Goal: Task Accomplishment & Management: Use online tool/utility

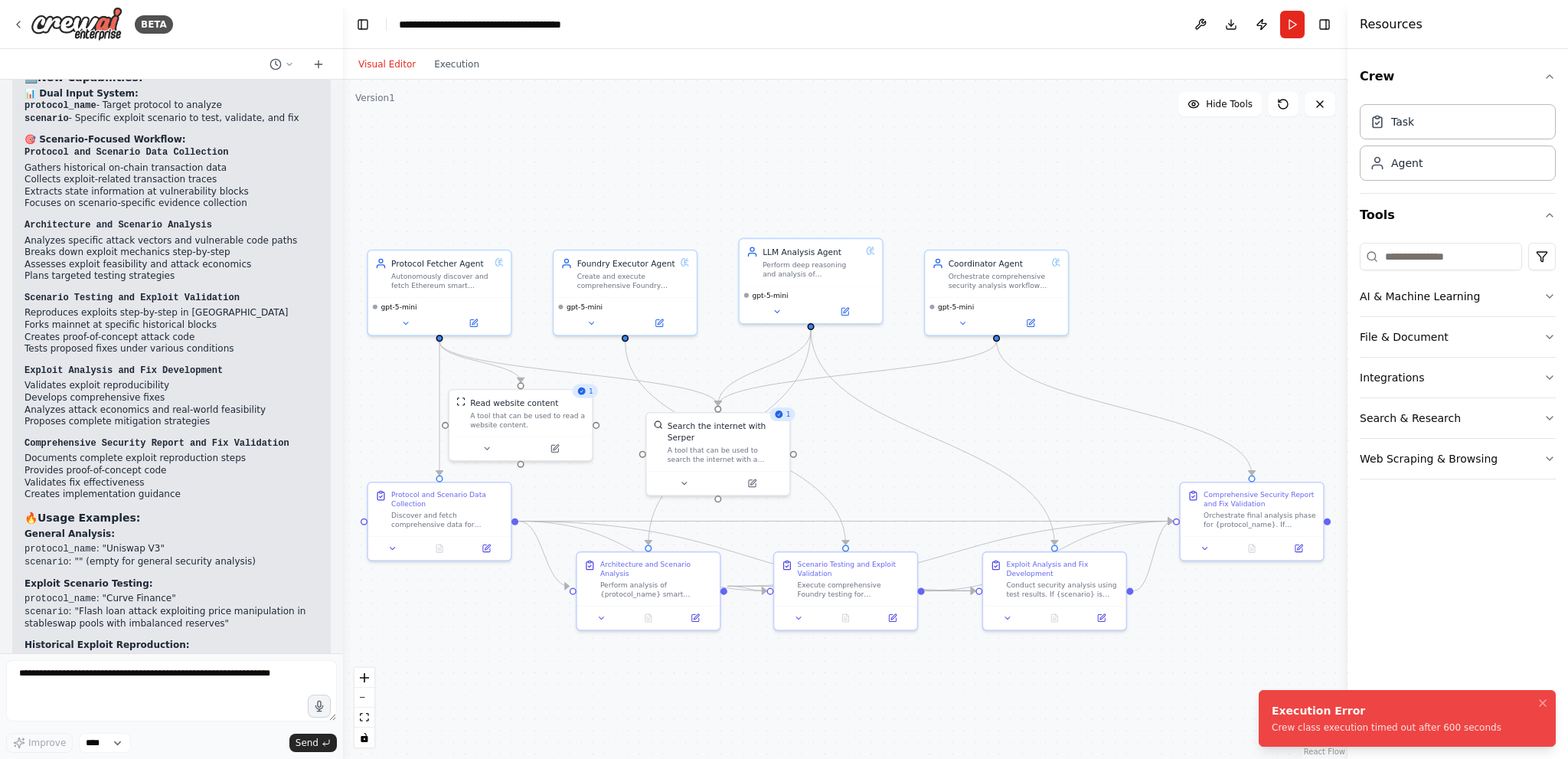
click at [1344, 731] on div "Crew class execution timed out after 600 seconds" at bounding box center [1386, 727] width 230 height 13
click at [450, 82] on div ".deletable-edge-delete-btn { width: 20px; height: 20px; border: 0px solid #ffff…" at bounding box center [845, 419] width 1005 height 680
click at [452, 60] on button "Execution" at bounding box center [456, 64] width 64 height 18
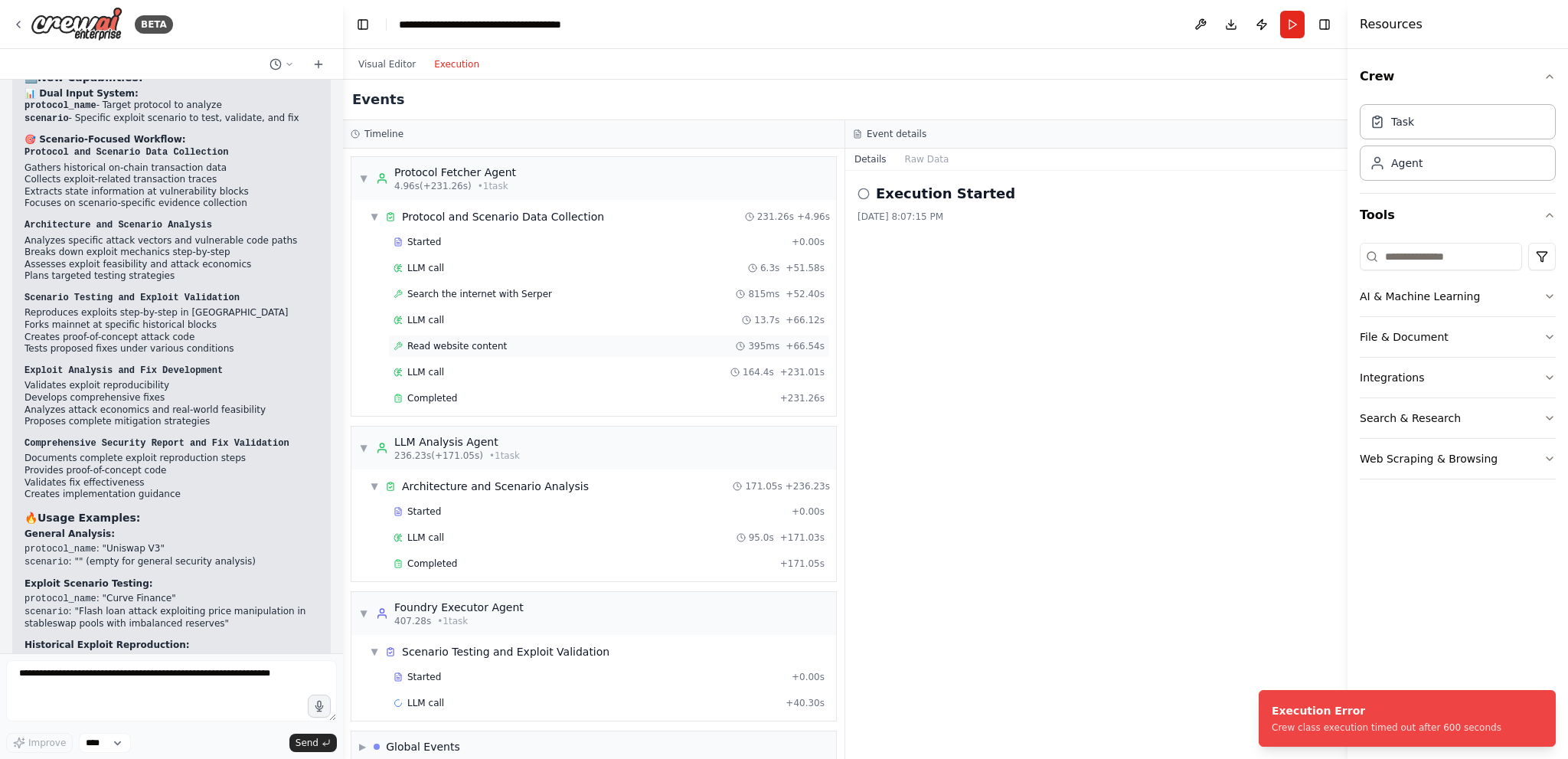
scroll to position [15, 0]
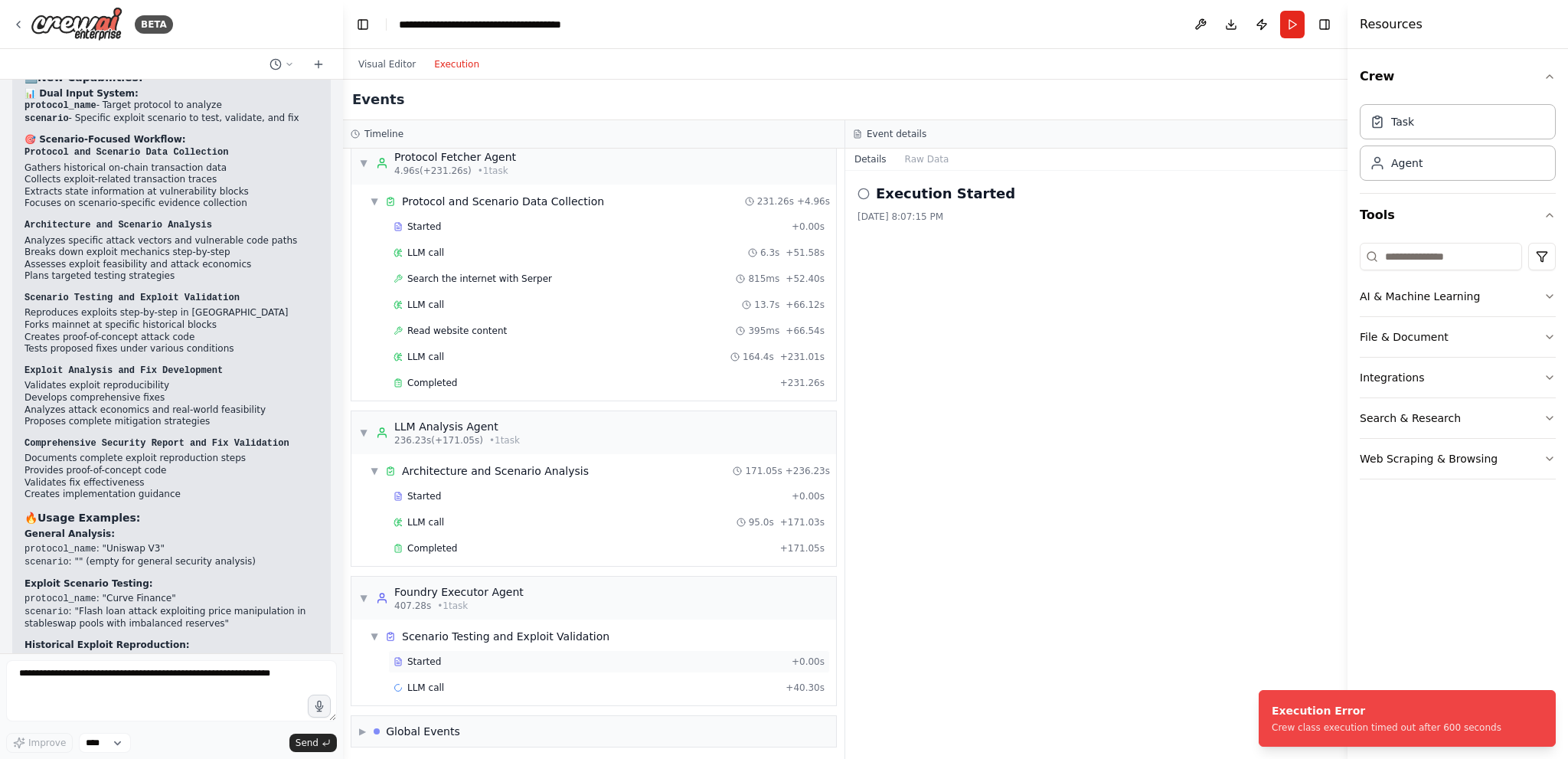
click at [420, 664] on span "Started" at bounding box center [424, 662] width 33 height 13
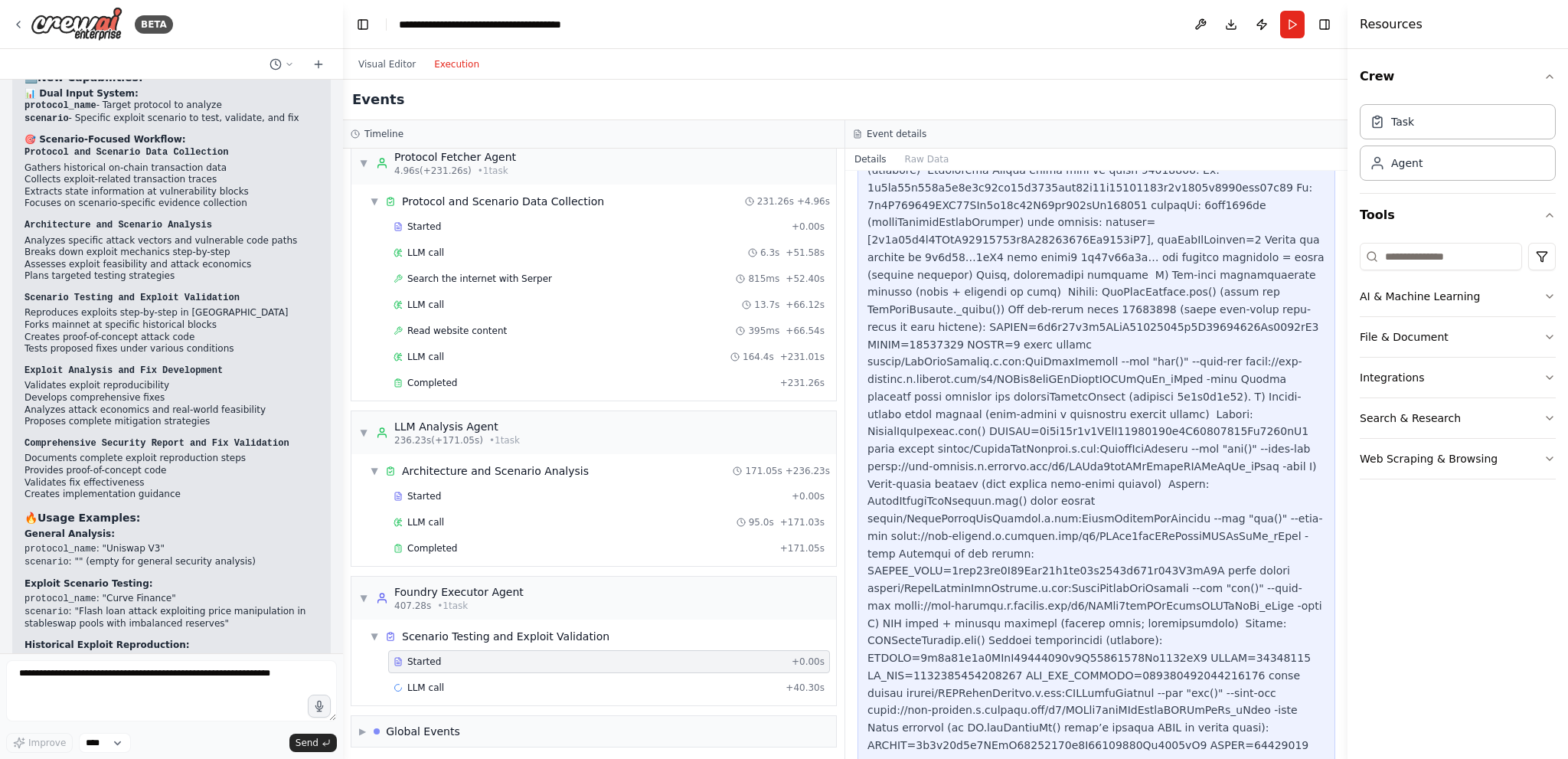
scroll to position [26, 0]
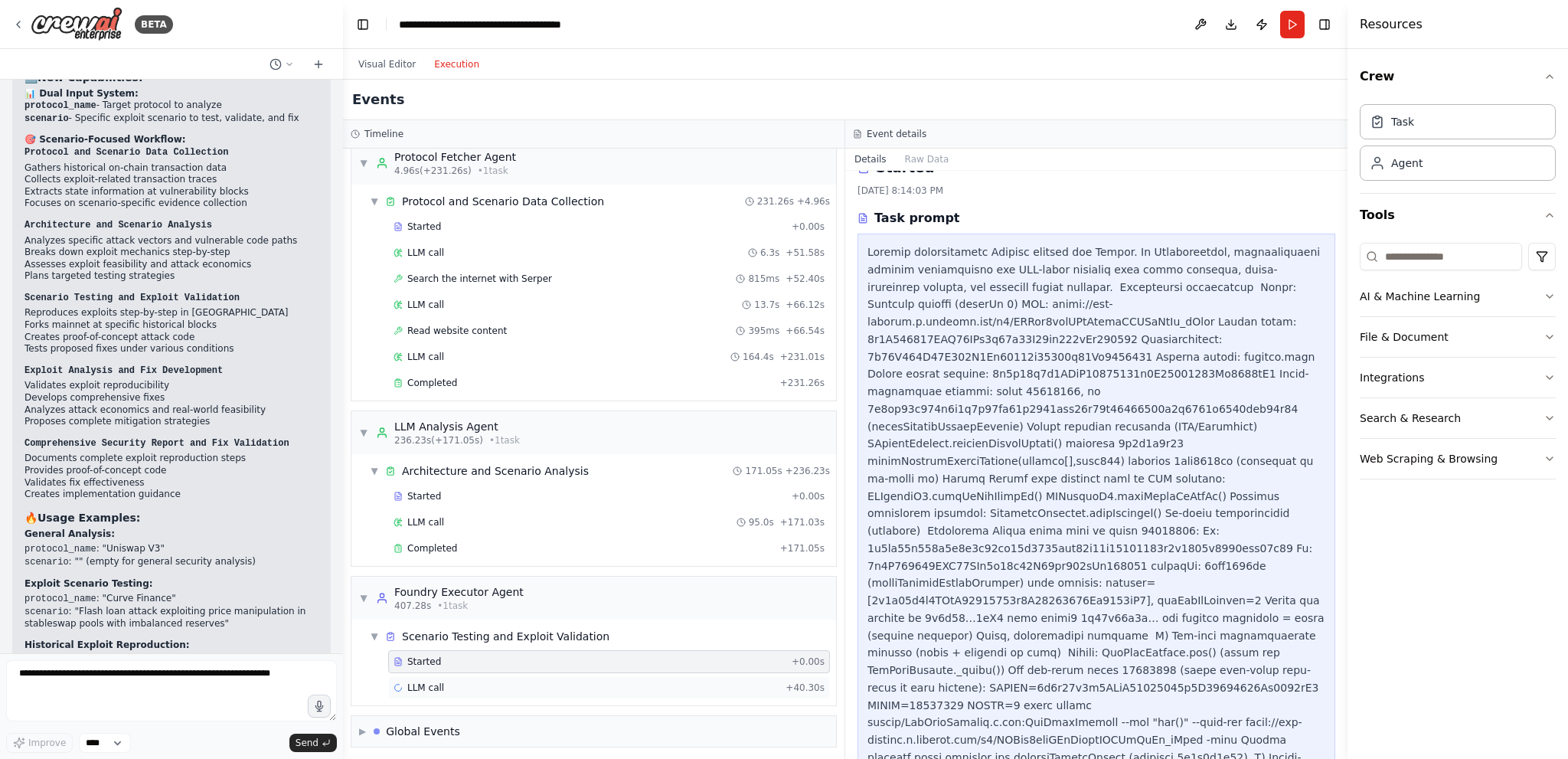
click at [440, 676] on div "LLM call + 40.30s" at bounding box center [608, 688] width 442 height 23
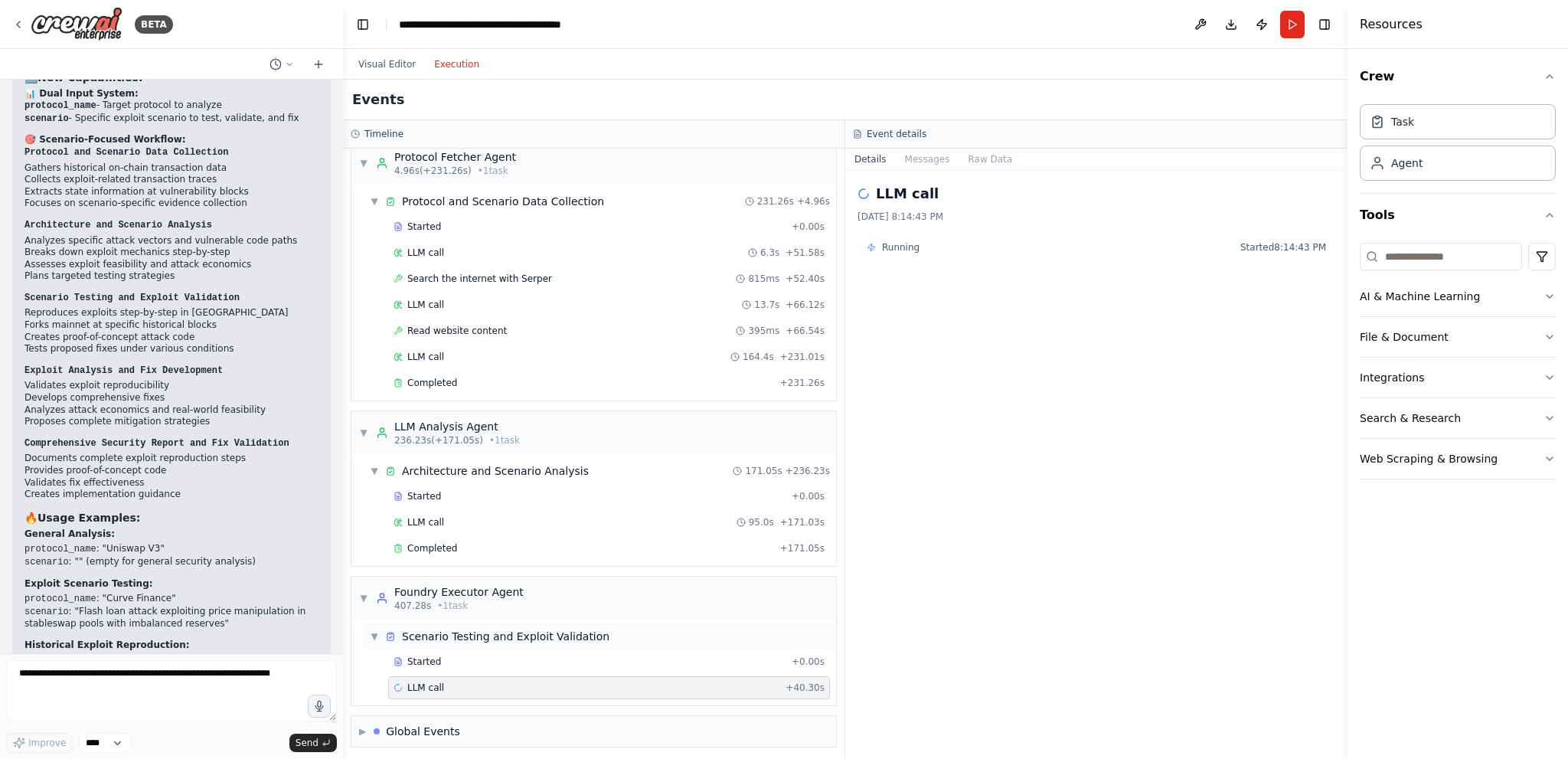
click at [454, 637] on div "Scenario Testing and Exploit Validation" at bounding box center [506, 636] width 208 height 15
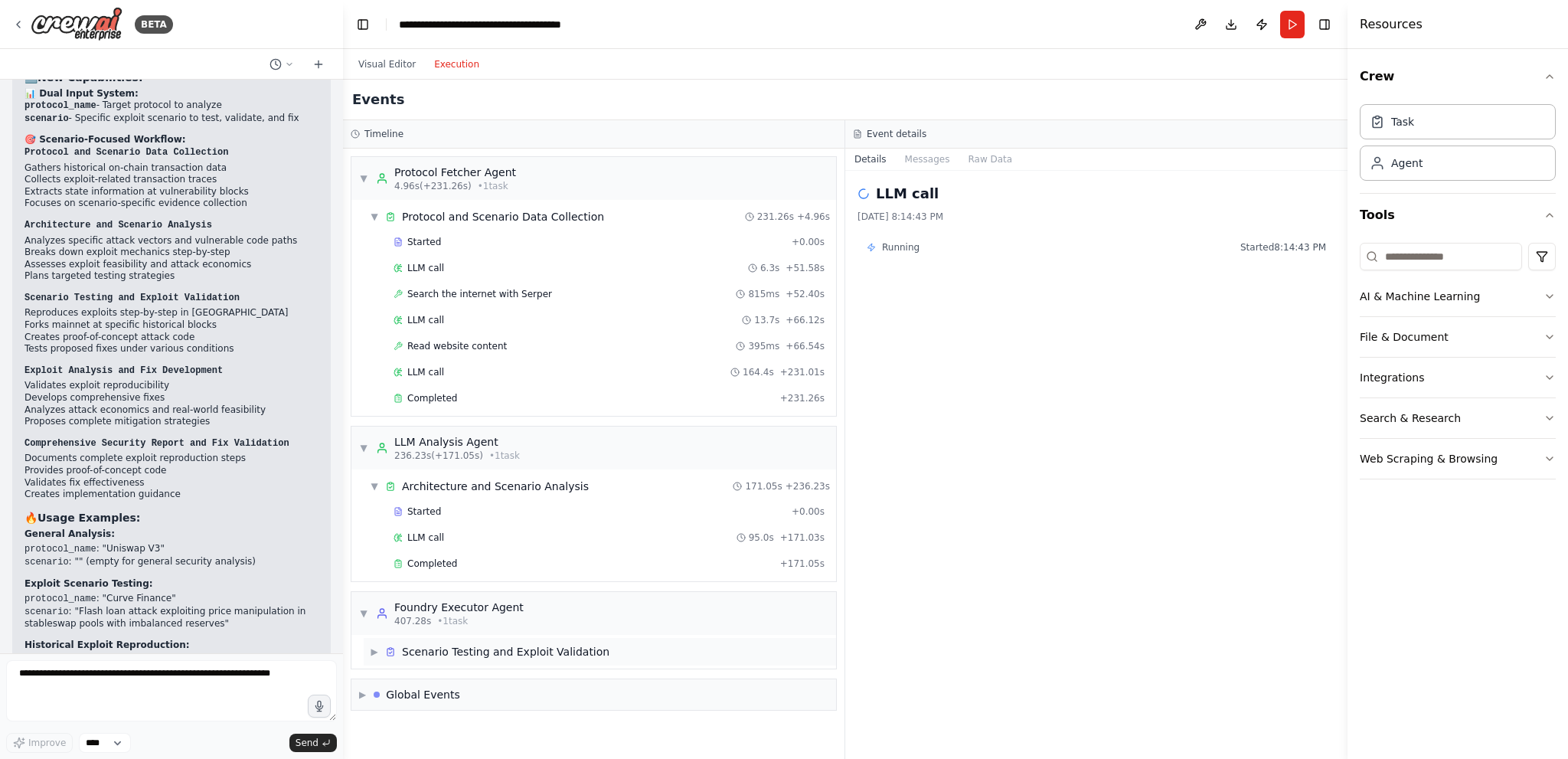
scroll to position [0, 0]
click at [457, 652] on div "Scenario Testing and Exploit Validation" at bounding box center [506, 651] width 208 height 15
click at [451, 675] on div "Started" at bounding box center [590, 677] width 392 height 13
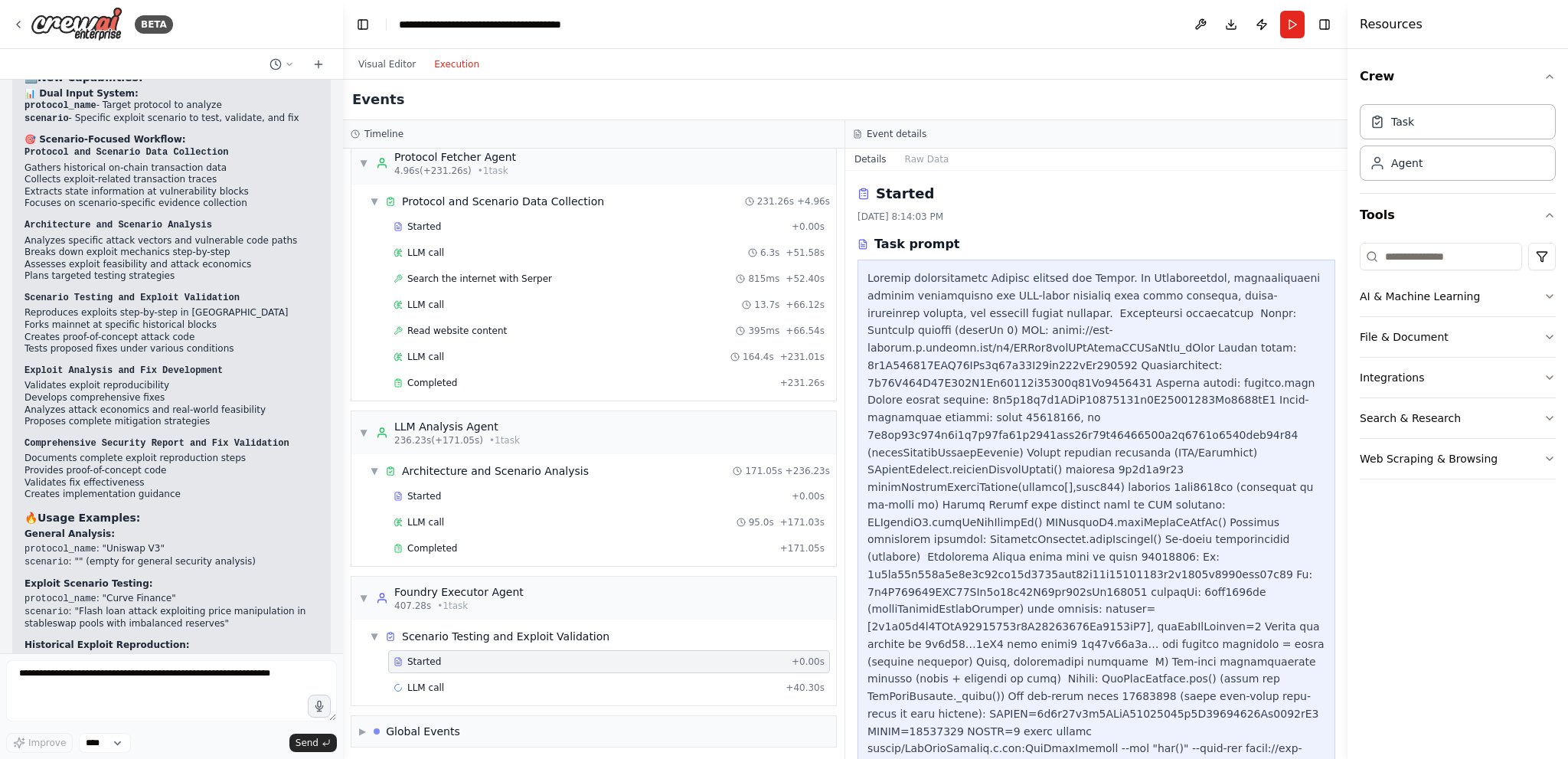
scroll to position [77, 0]
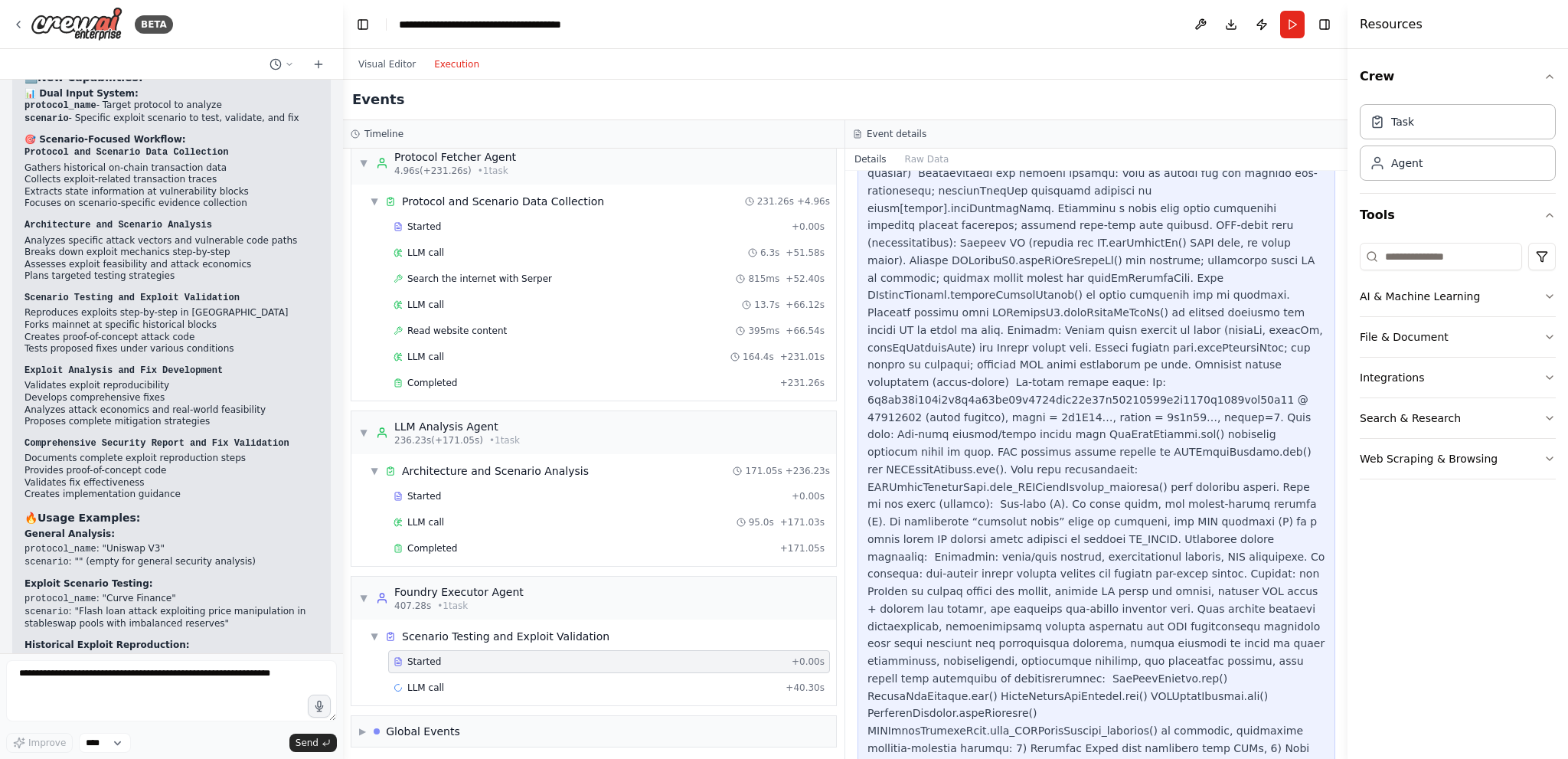
scroll to position [1225, 0]
click at [989, 281] on div at bounding box center [1096, 2] width 458 height 1917
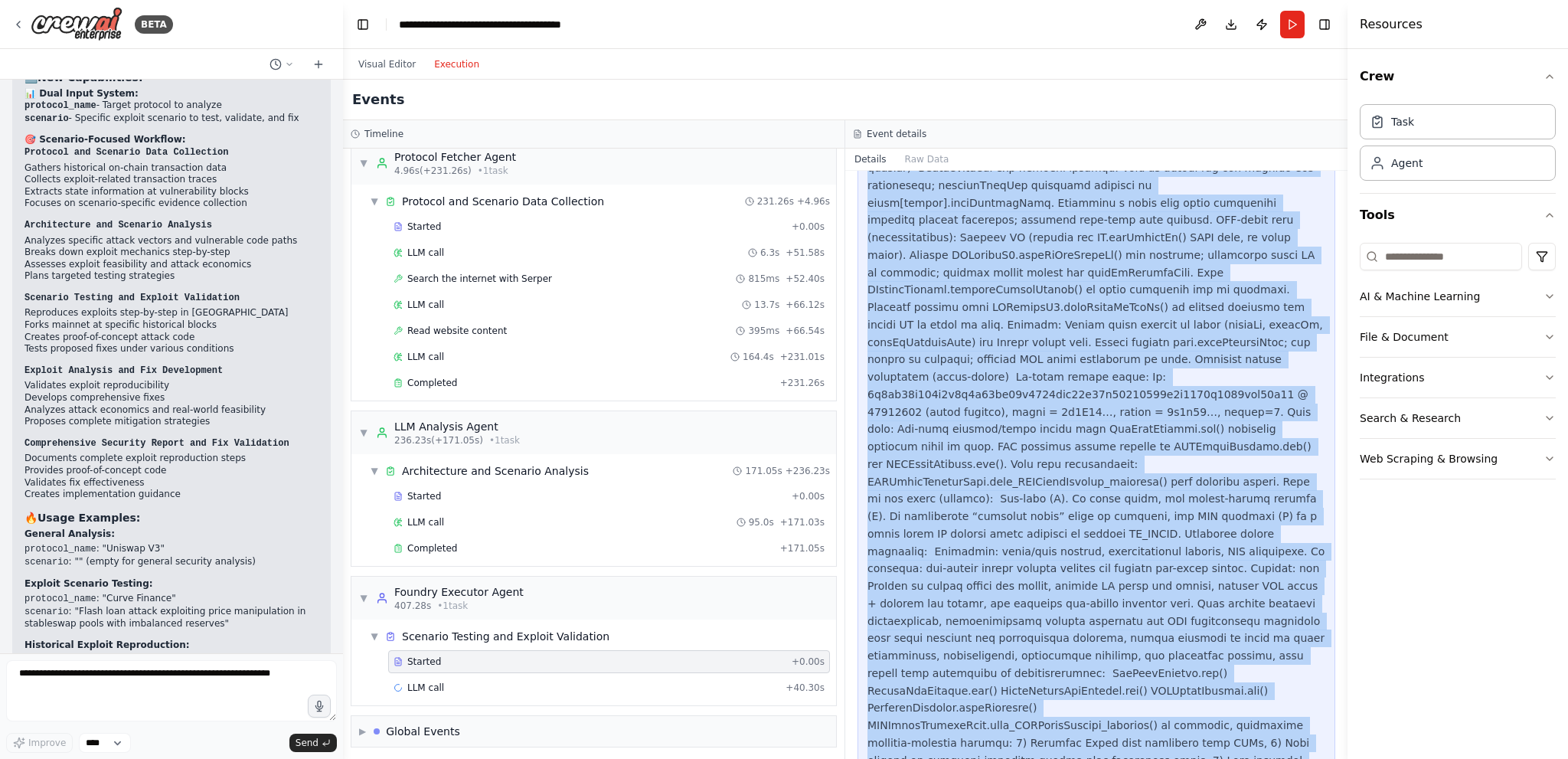
click at [989, 281] on div at bounding box center [1096, 2] width 458 height 1917
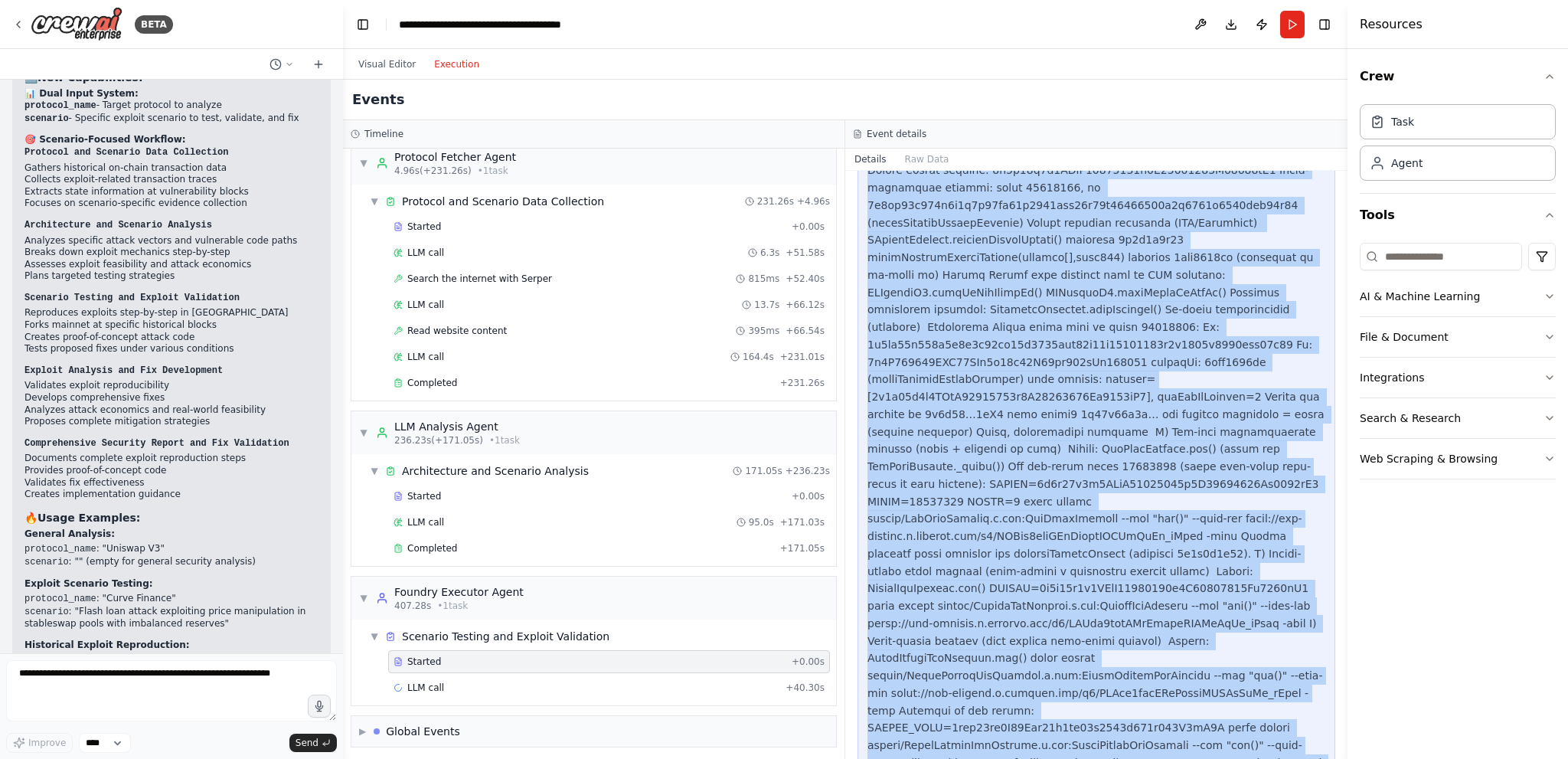
scroll to position [0, 0]
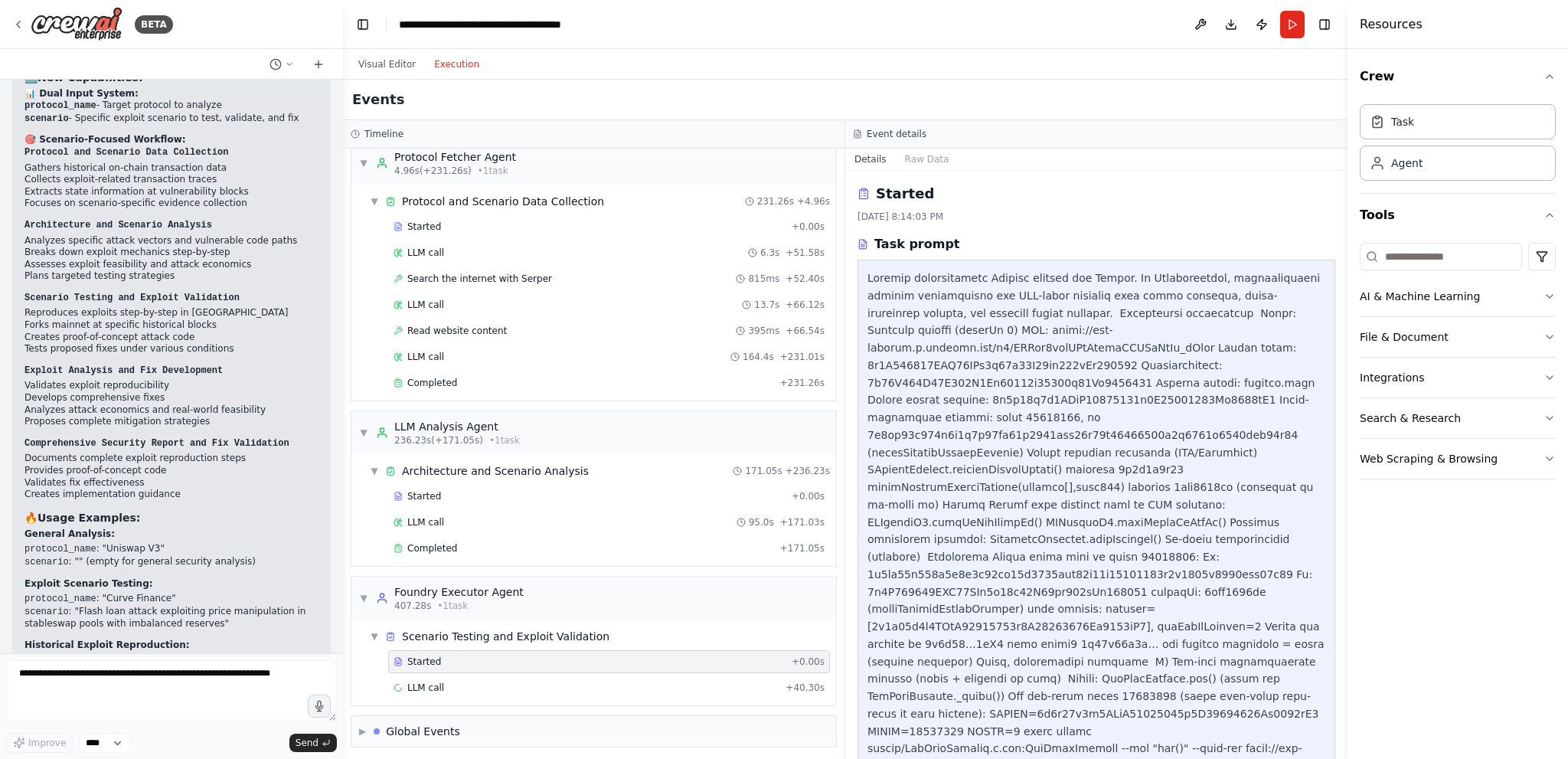
click at [1003, 247] on div "Task prompt" at bounding box center [1096, 244] width 478 height 18
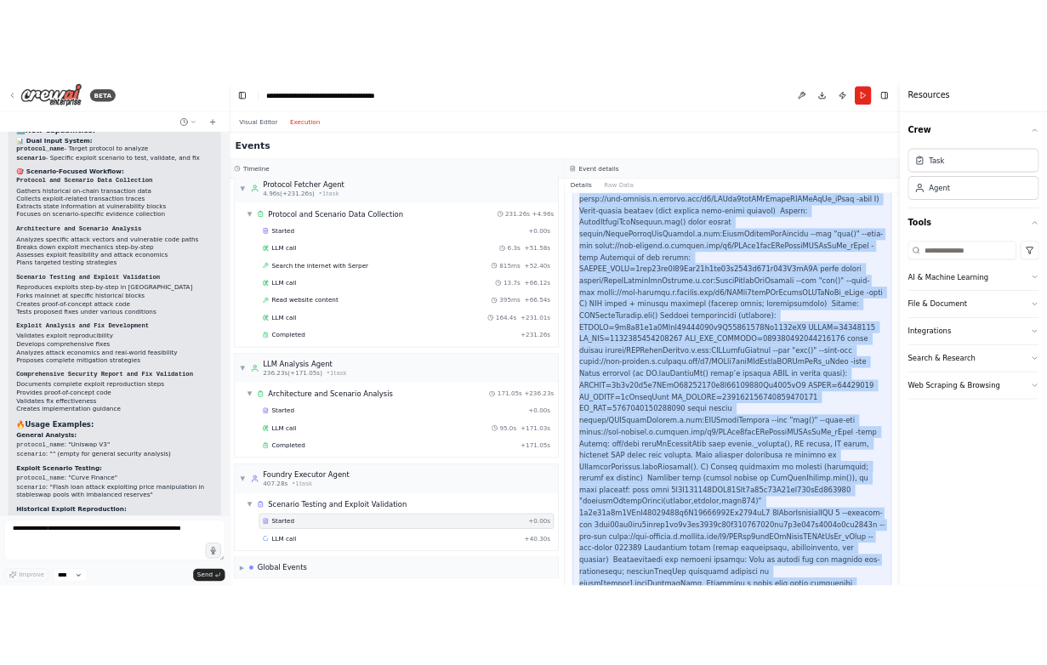
scroll to position [1390, 0]
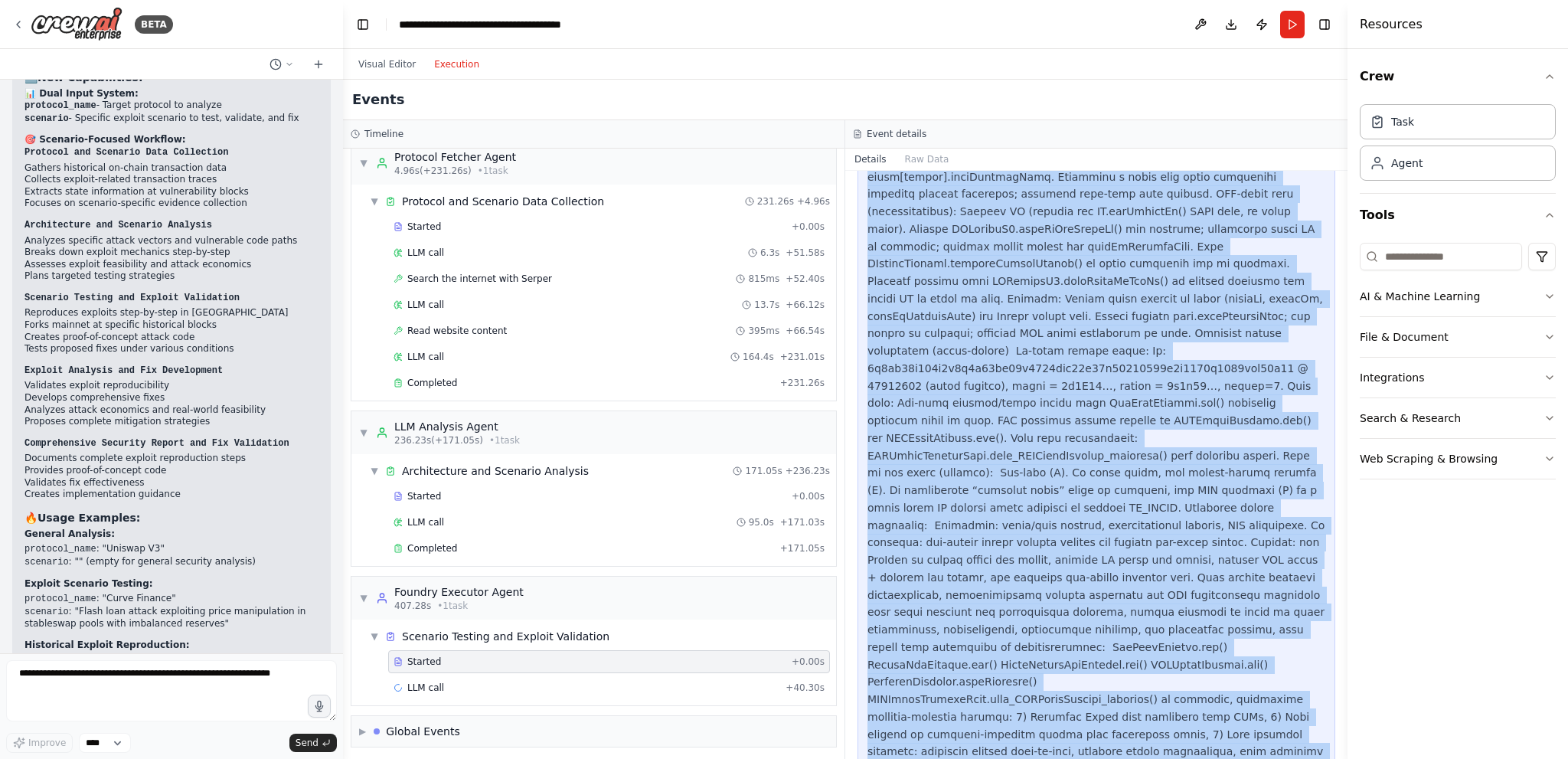
drag, startPoint x: 866, startPoint y: 269, endPoint x: 1271, endPoint y: 722, distance: 607.6
copy div "Execute comprehensive Foundry testing for Penpie. If Deterministic, permissionl…"
